Goal: Obtain resource: Obtain resource

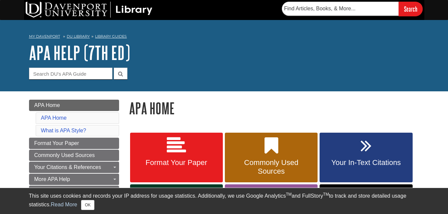
scroll to position [57, 0]
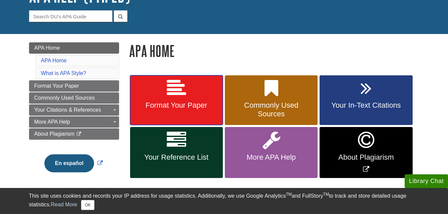
click at [155, 92] on link "Format Your Paper" at bounding box center [176, 100] width 93 height 50
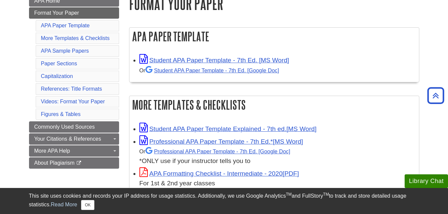
scroll to position [104, 0]
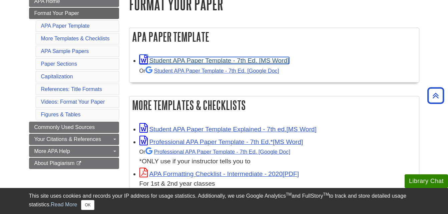
click at [177, 57] on link "Student APA Paper Template - 7th Ed. [MS Word]" at bounding box center [214, 60] width 150 height 7
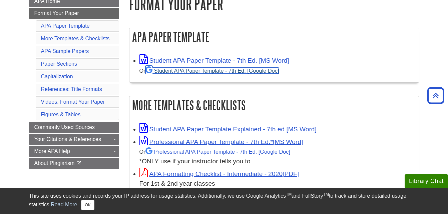
click at [220, 70] on link "Student APA Paper Template - 7th Ed. [Google Doc]" at bounding box center [212, 71] width 134 height 6
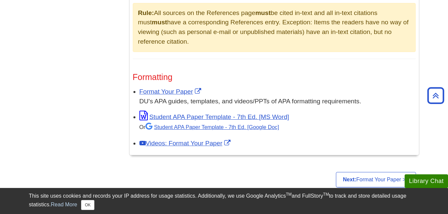
scroll to position [503, 0]
click at [160, 127] on link "Student APA Paper Template - 7th Ed. [Google Doc]" at bounding box center [212, 127] width 134 height 6
